Goal: Transaction & Acquisition: Purchase product/service

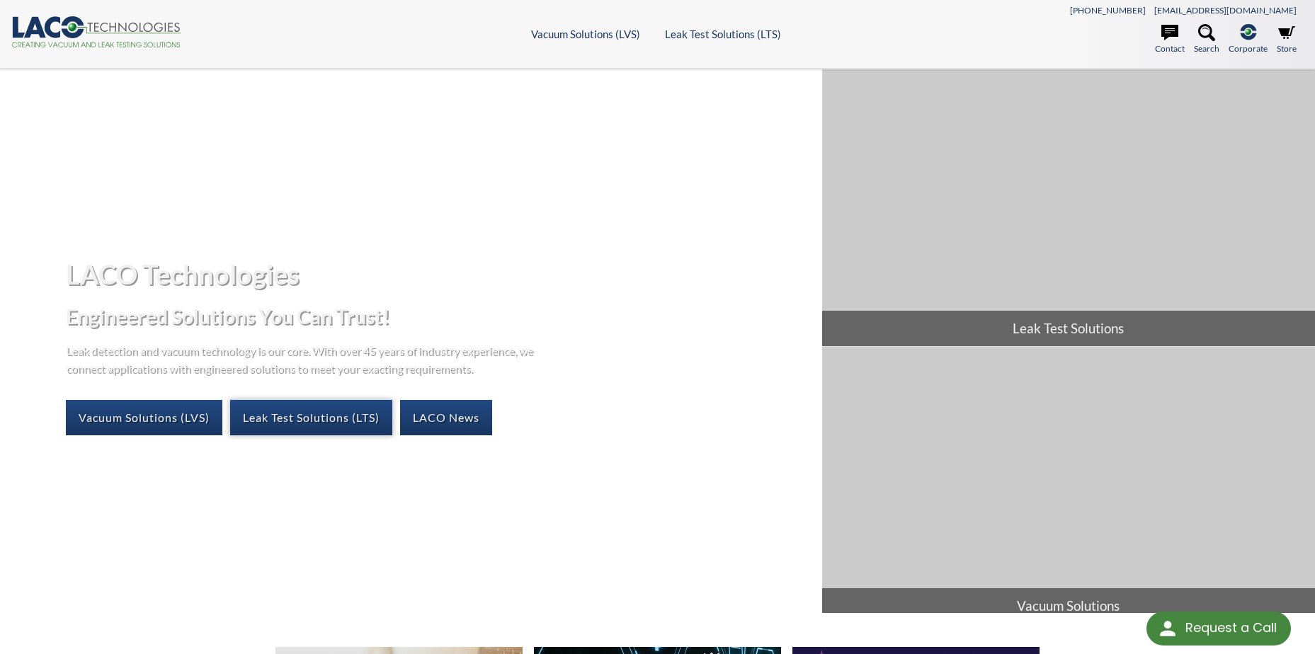
click at [352, 416] on link "Leak Test Solutions (LTS)" at bounding box center [311, 417] width 162 height 35
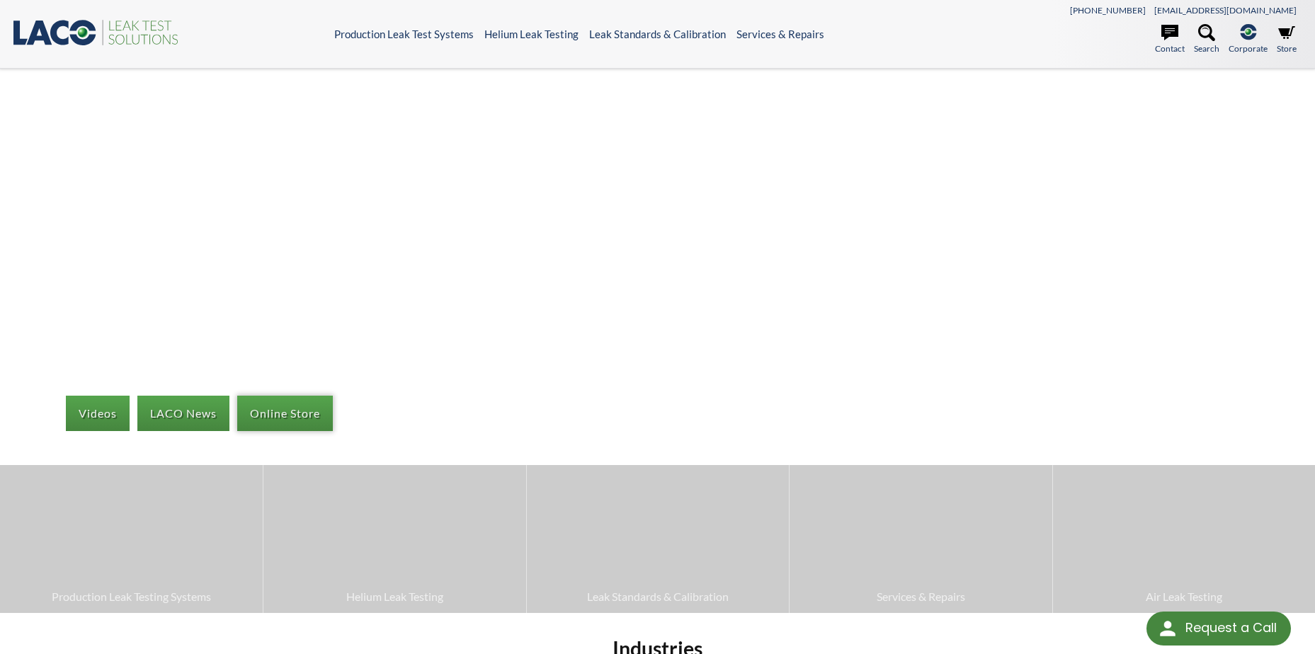
click at [297, 404] on link "Online Store" at bounding box center [285, 413] width 96 height 35
